Goal: Browse casually: Explore the website without a specific task or goal

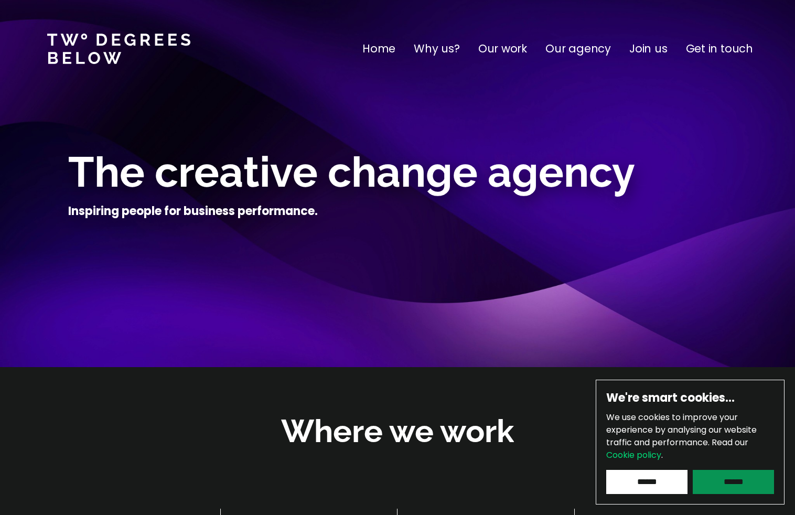
drag, startPoint x: 714, startPoint y: 476, endPoint x: 694, endPoint y: 451, distance: 31.8
click at [714, 476] on input "******" at bounding box center [733, 482] width 81 height 24
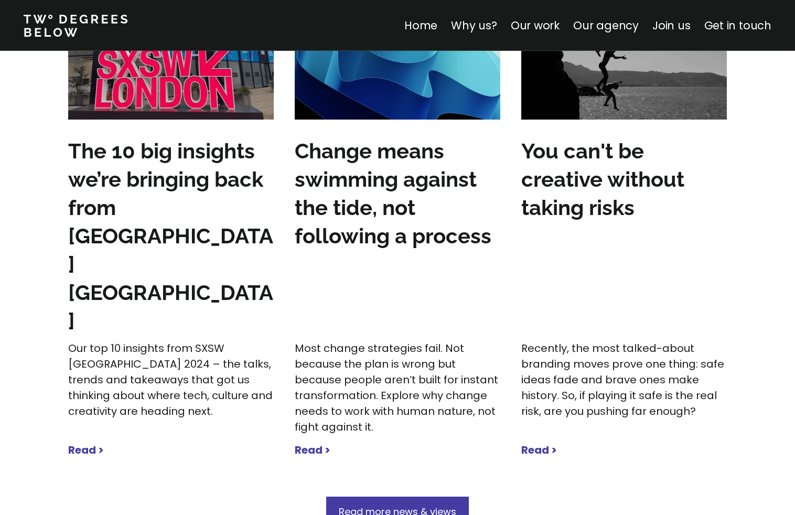
scroll to position [3238, 0]
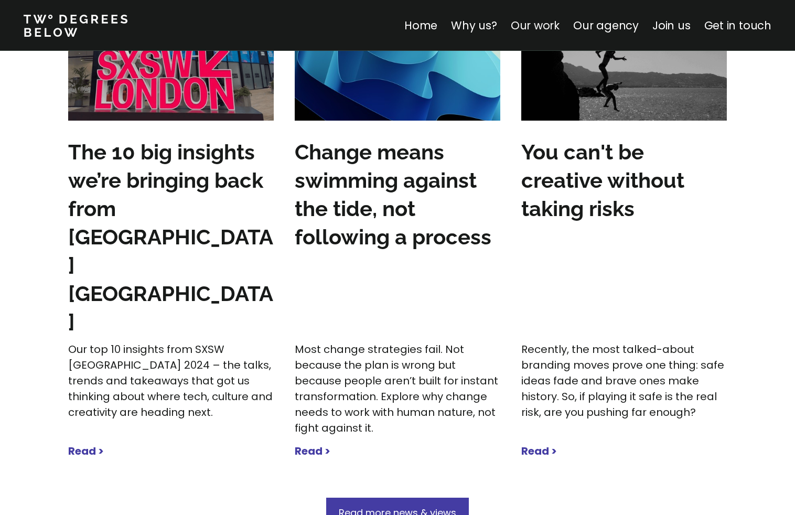
click at [553, 31] on link "Our work" at bounding box center [535, 25] width 49 height 15
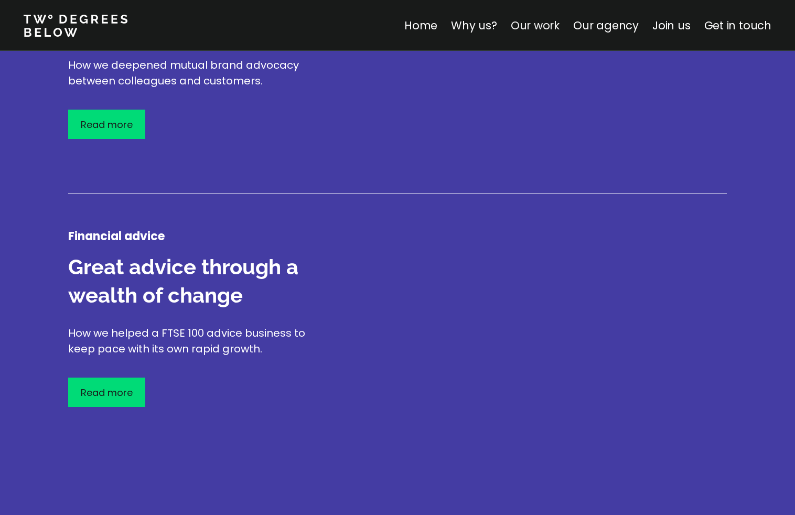
scroll to position [1229, 0]
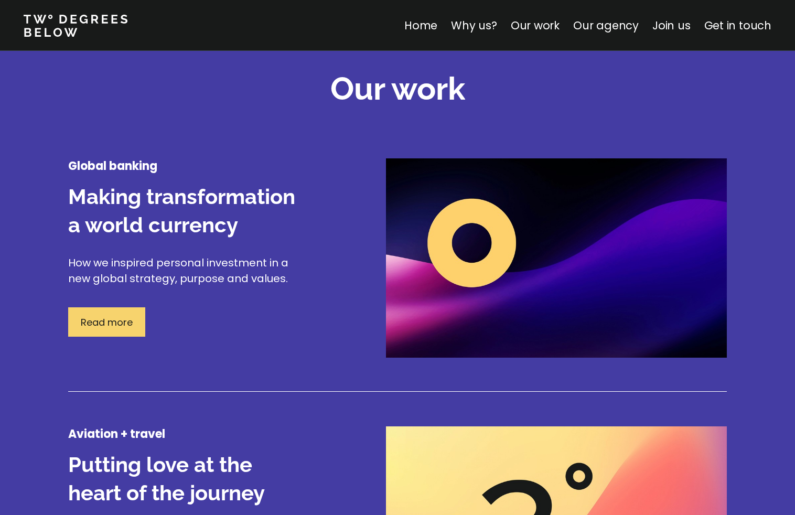
click at [132, 326] on p "Read more" at bounding box center [107, 322] width 52 height 14
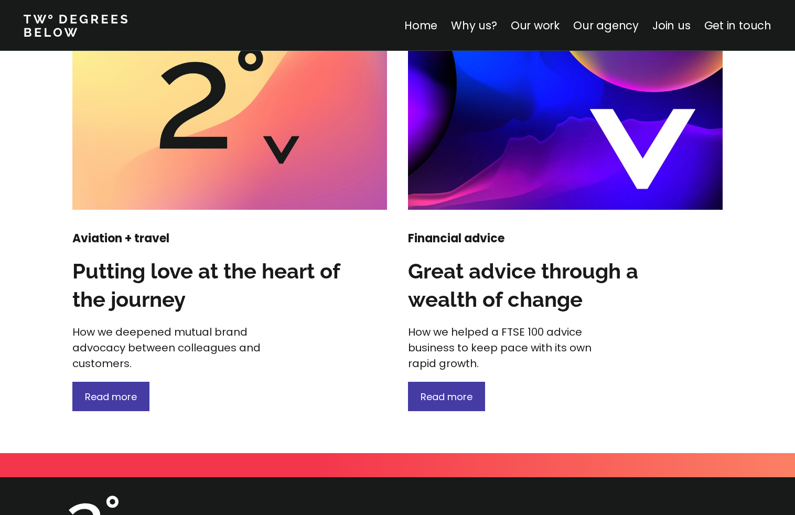
scroll to position [1343, 0]
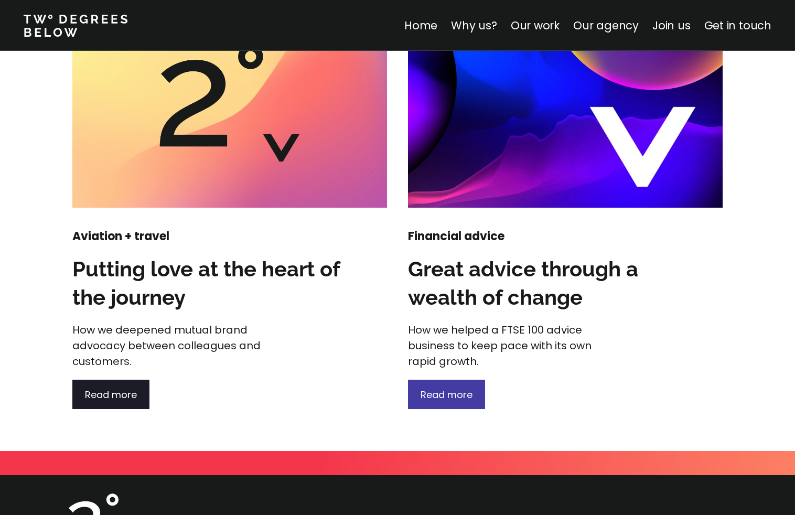
click at [133, 394] on span "Read more" at bounding box center [111, 394] width 52 height 13
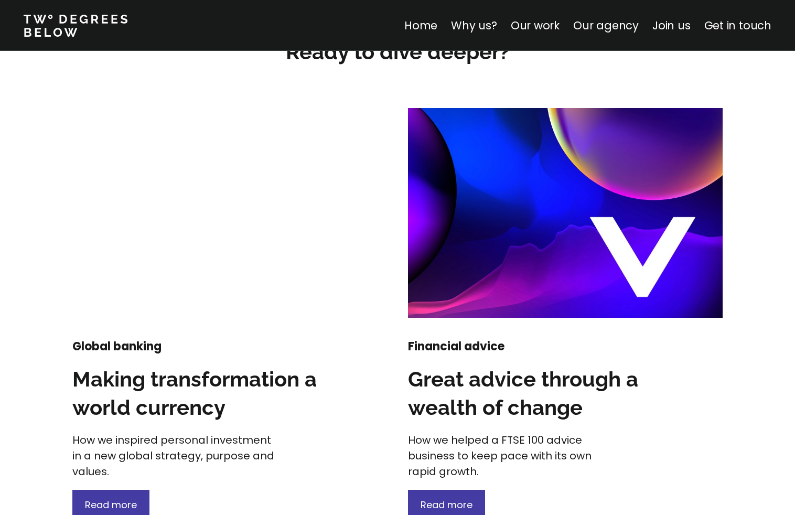
scroll to position [1315, 0]
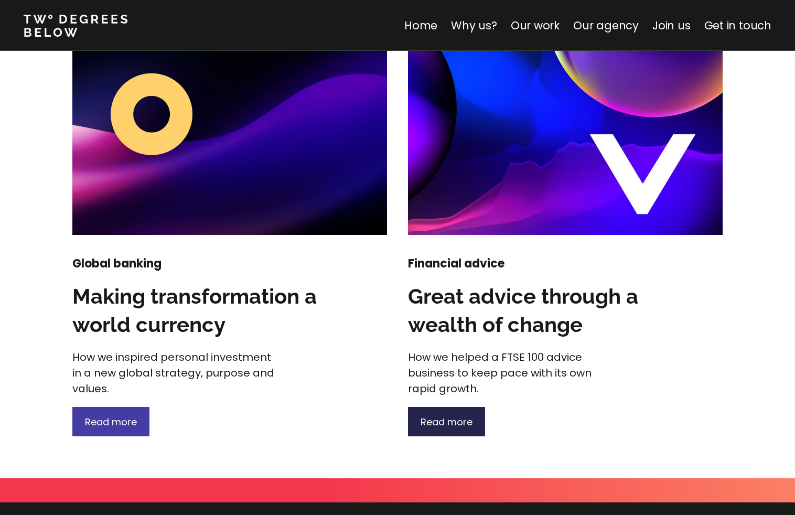
click at [438, 427] on span "Read more" at bounding box center [447, 421] width 52 height 13
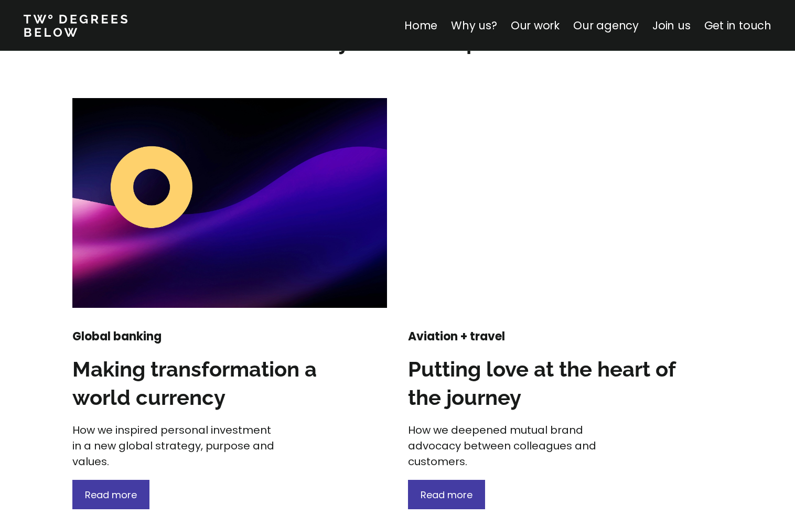
scroll to position [1515, 0]
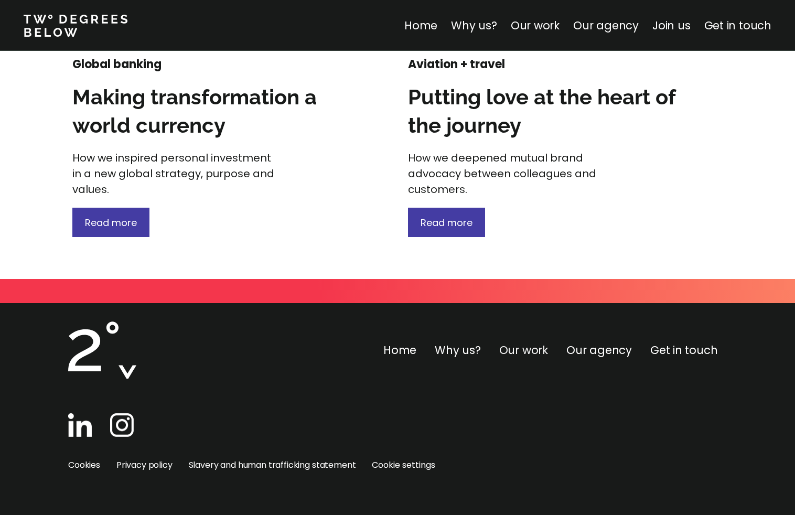
click at [532, 351] on link "Our work" at bounding box center [523, 349] width 49 height 15
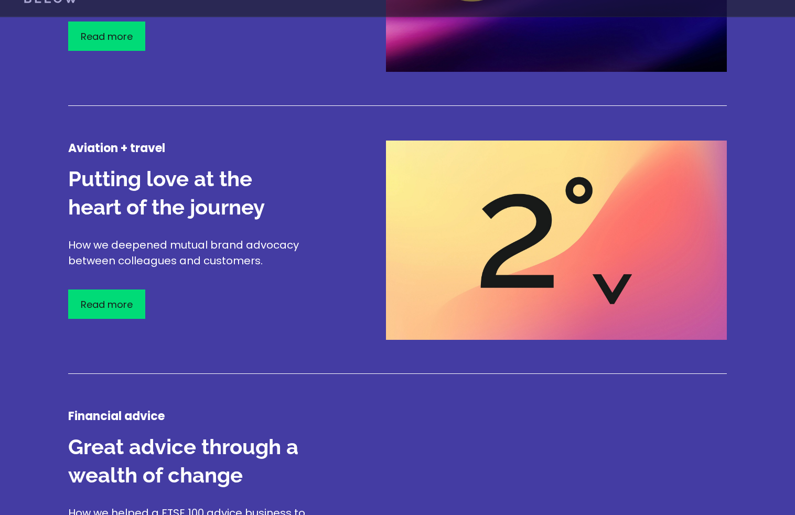
scroll to position [1229, 0]
